Goal: Transaction & Acquisition: Purchase product/service

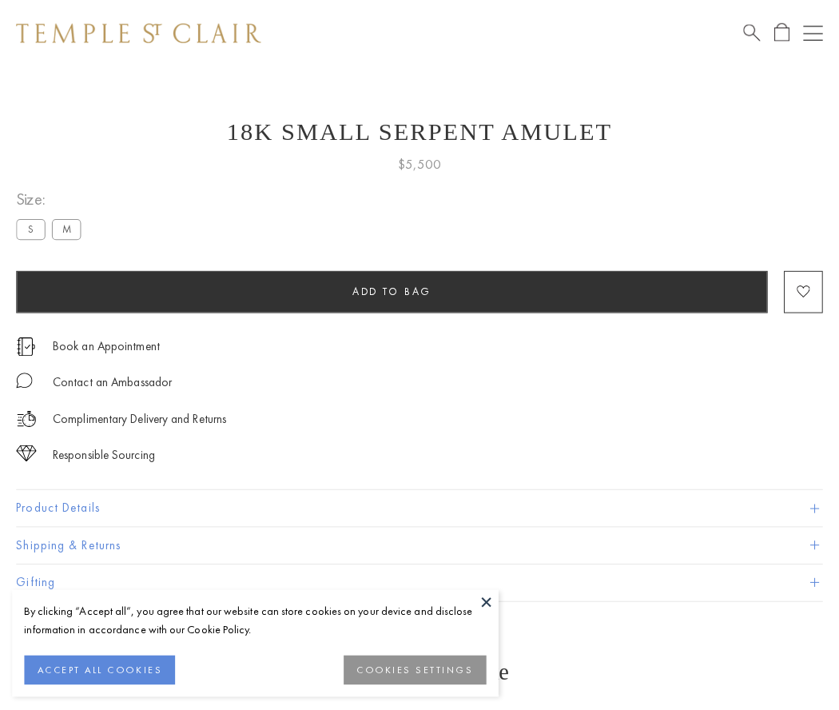
scroll to position [20, 0]
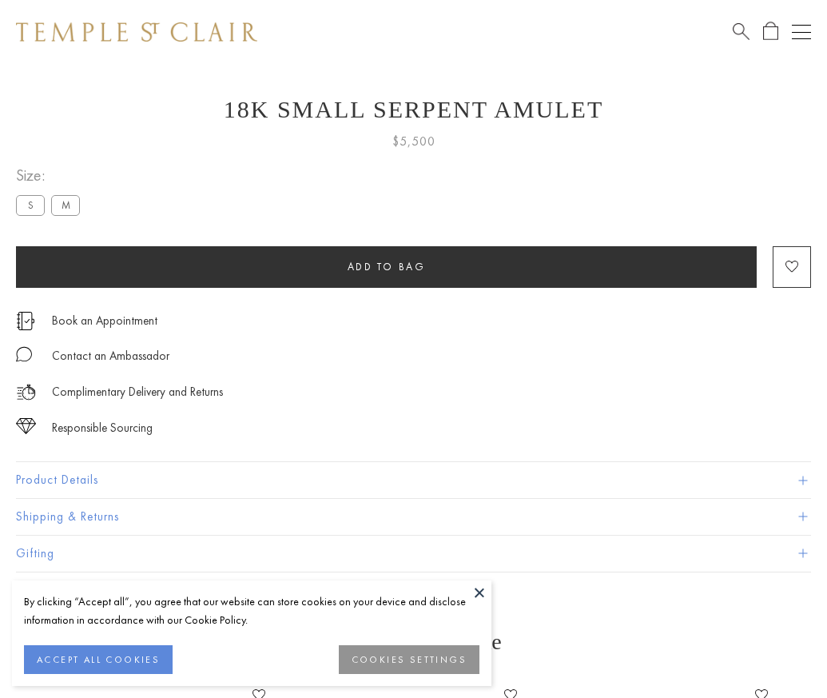
click at [386, 266] on span "Add to bag" at bounding box center [387, 267] width 78 height 14
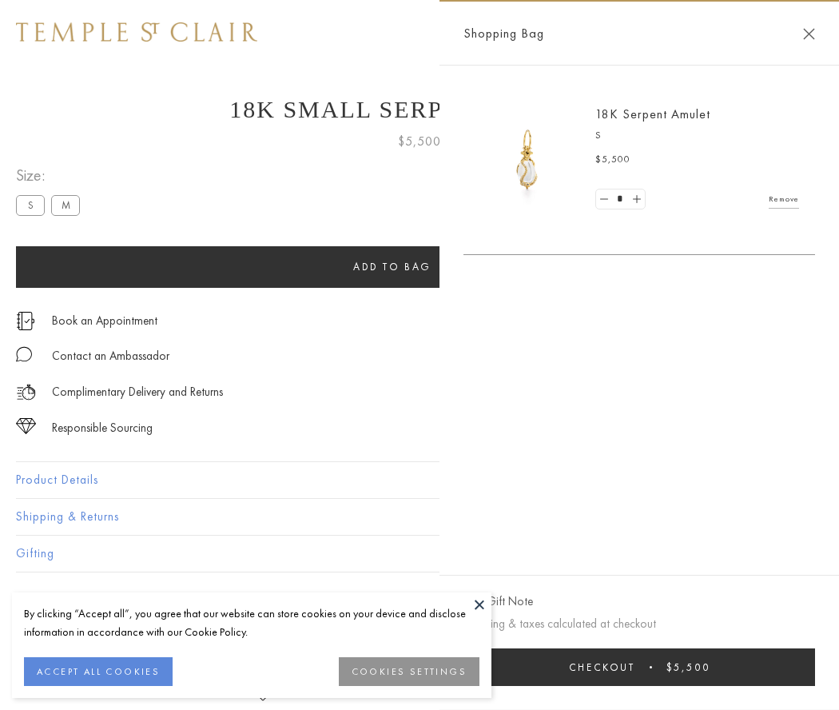
click at [639, 667] on button "Checkout $5,500" at bounding box center [640, 667] width 352 height 38
